Goal: Task Accomplishment & Management: Manage account settings

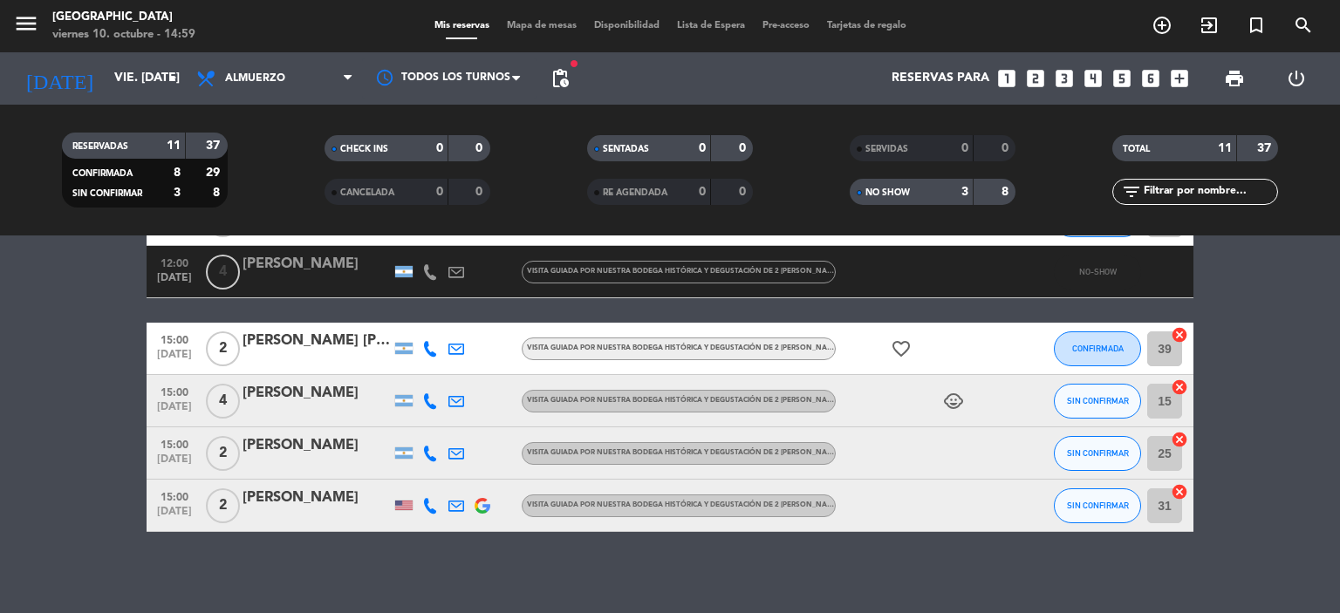
scroll to position [571, 0]
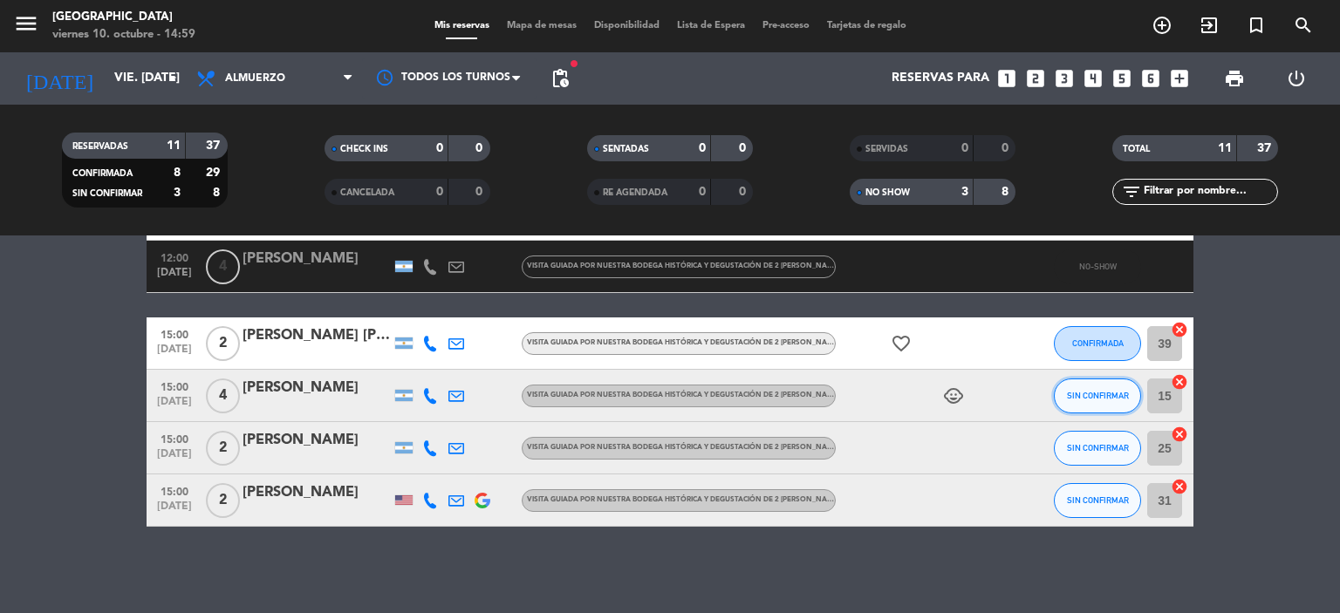
click at [1075, 404] on button "SIN CONFIRMAR" at bounding box center [1097, 396] width 87 height 35
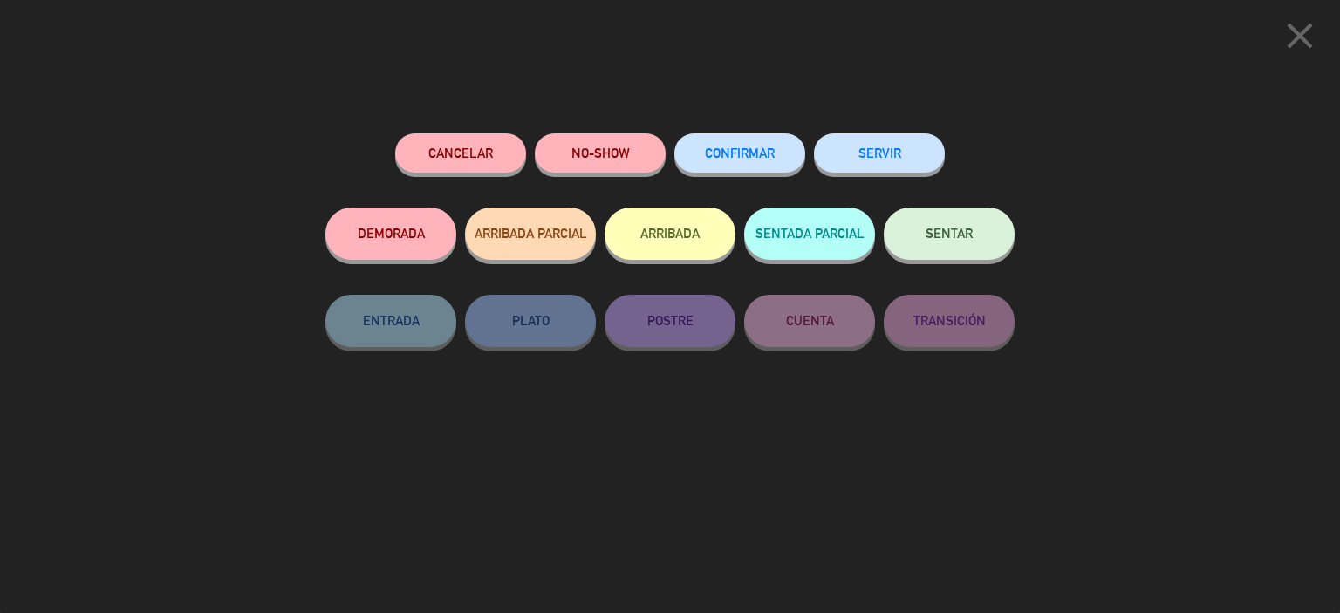
click at [773, 142] on button "CONFIRMAR" at bounding box center [740, 153] width 131 height 39
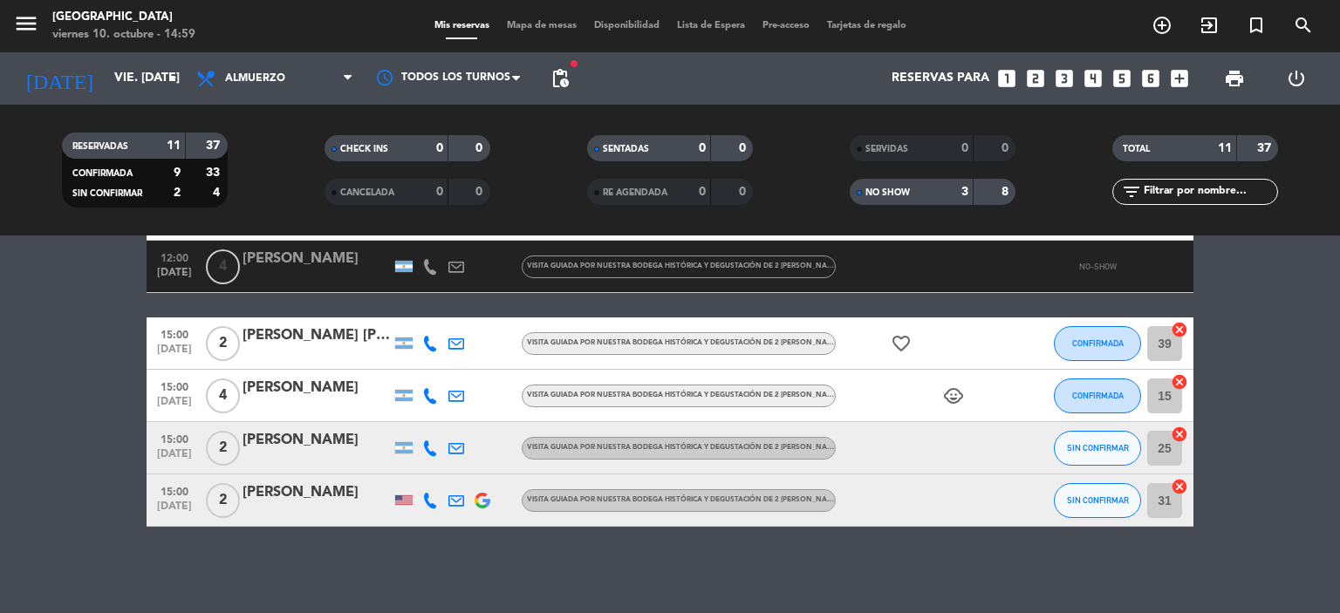
click at [289, 384] on div "[PERSON_NAME]" at bounding box center [317, 388] width 148 height 23
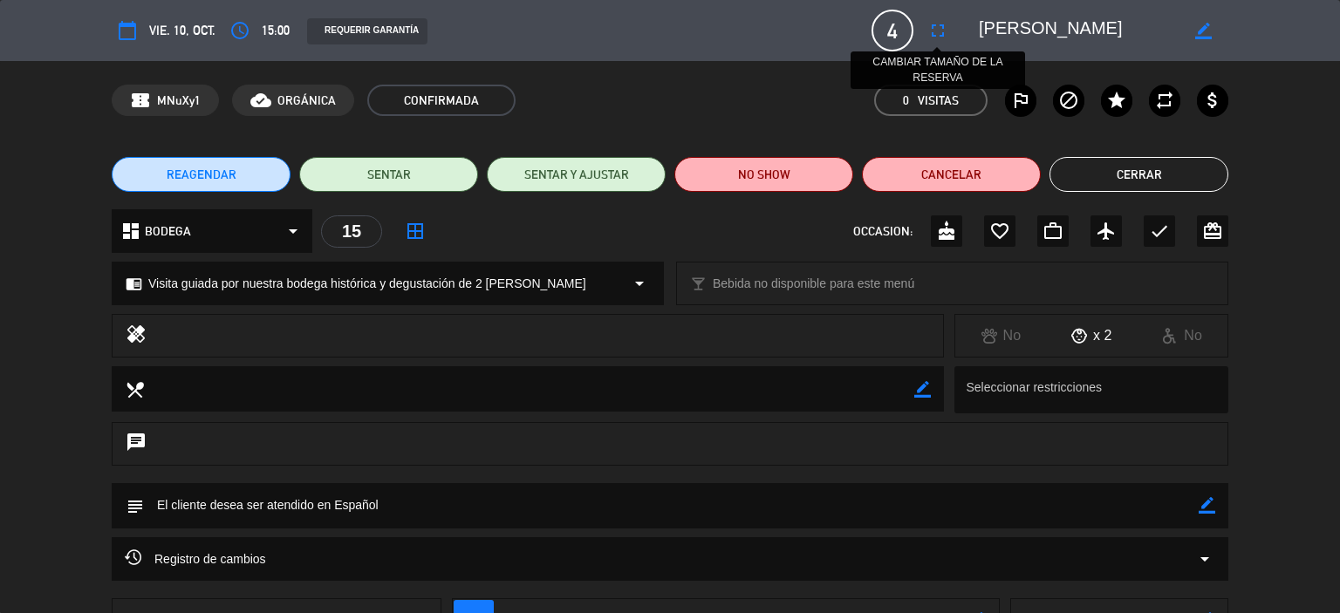
click at [936, 35] on icon "fullscreen" at bounding box center [938, 30] width 21 height 21
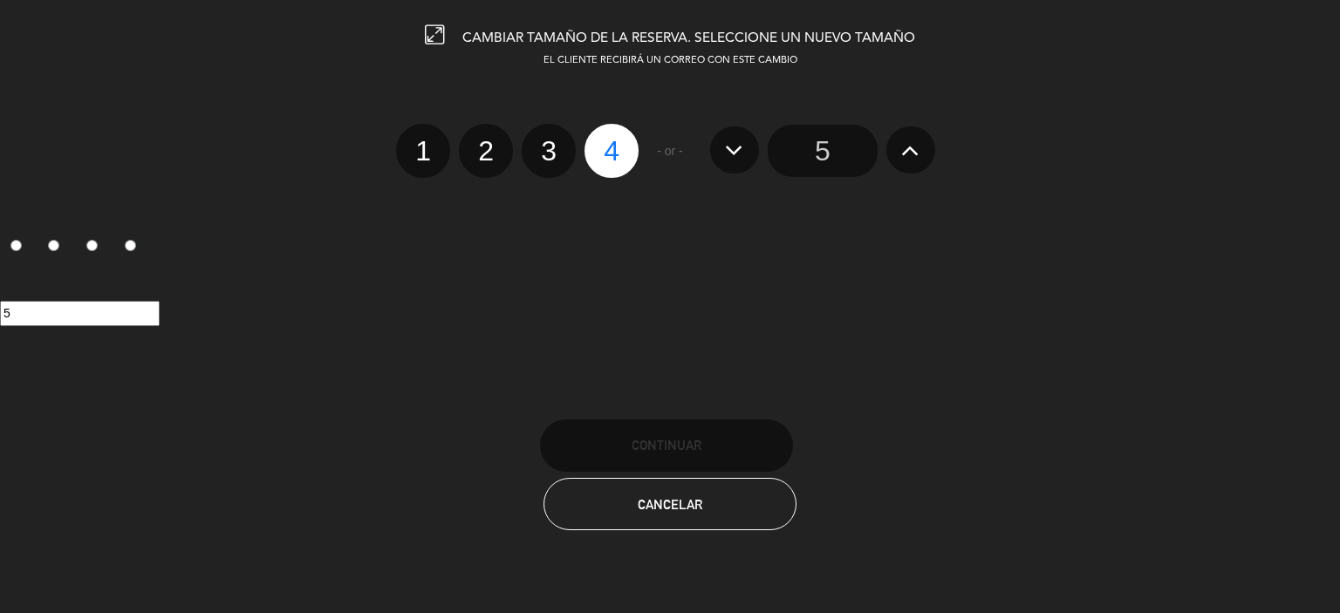
click at [497, 156] on label "2" at bounding box center [486, 151] width 54 height 54
click at [490, 141] on input "2" at bounding box center [483, 135] width 11 height 11
radio input "true"
radio input "false"
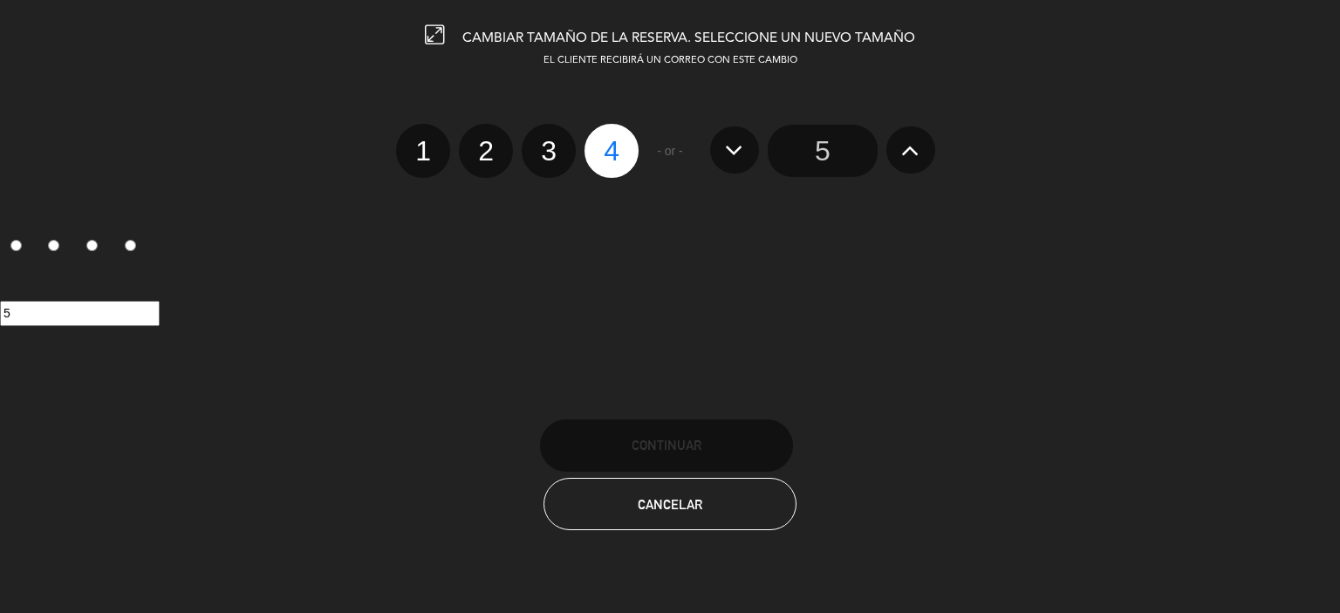
radio input "false"
radio input "true"
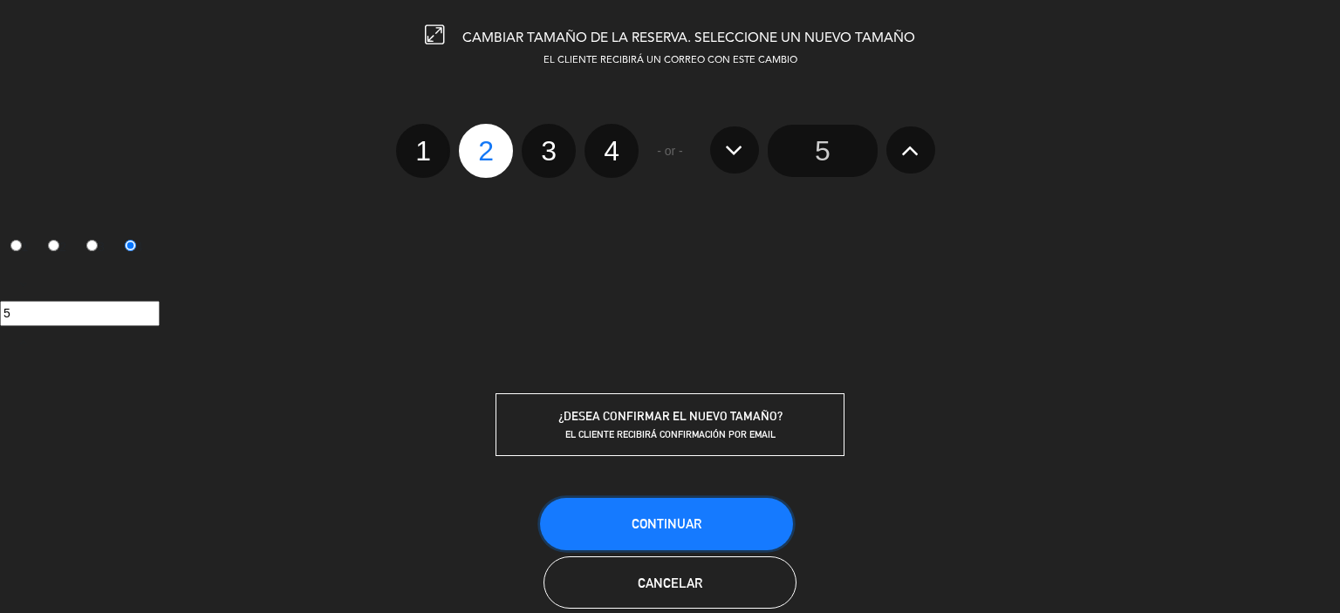
click at [661, 504] on button "Continuar" at bounding box center [666, 524] width 253 height 52
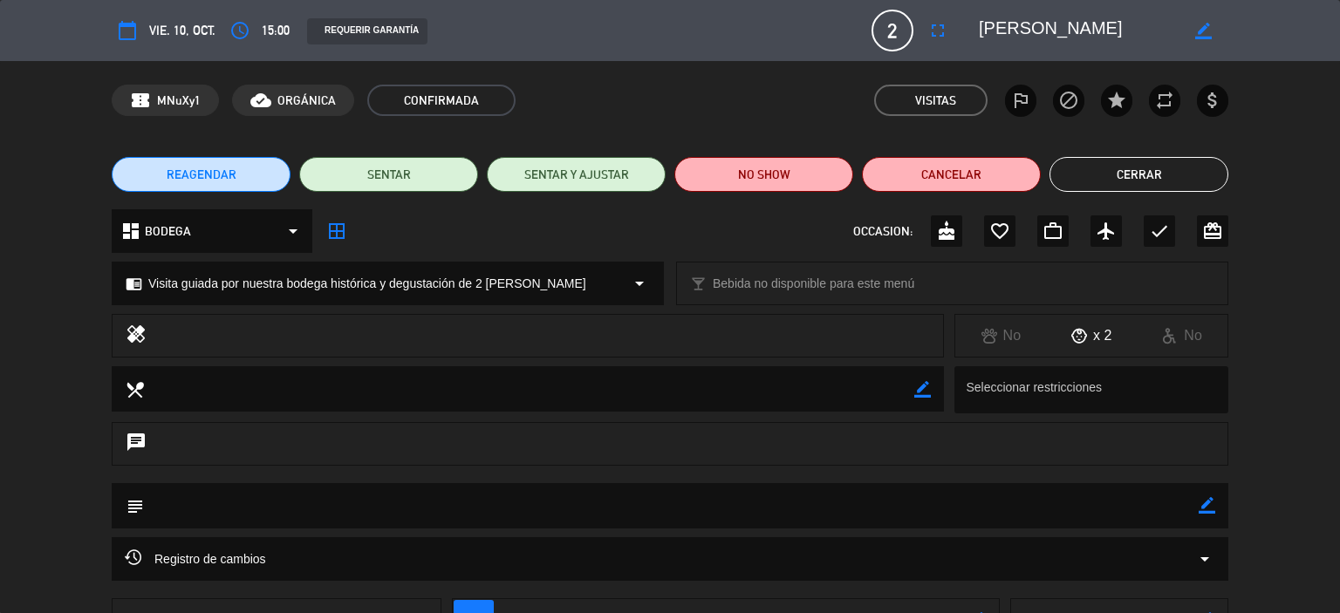
click at [1192, 165] on button "Cerrar" at bounding box center [1139, 174] width 179 height 35
